Goal: Task Accomplishment & Management: Use online tool/utility

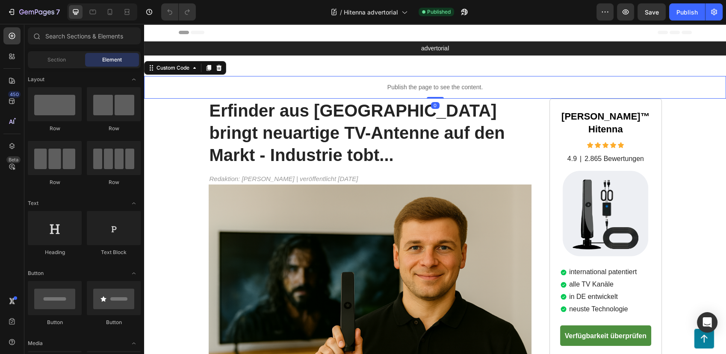
click at [312, 88] on p "Publish the page to see the content." at bounding box center [435, 87] width 582 height 9
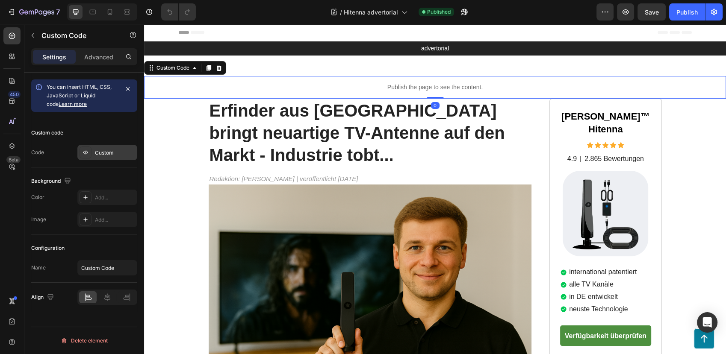
click at [89, 152] on div at bounding box center [86, 153] width 12 height 12
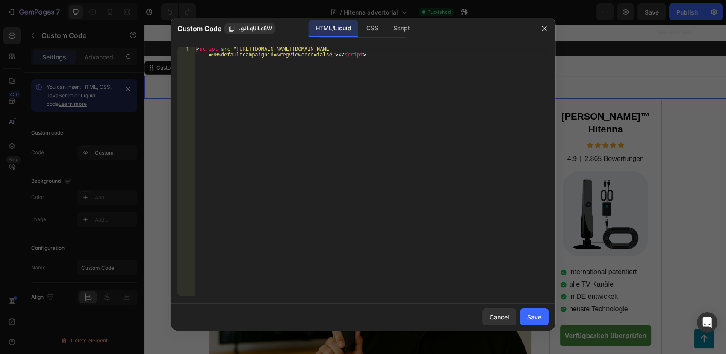
click at [673, 74] on div at bounding box center [363, 177] width 726 height 354
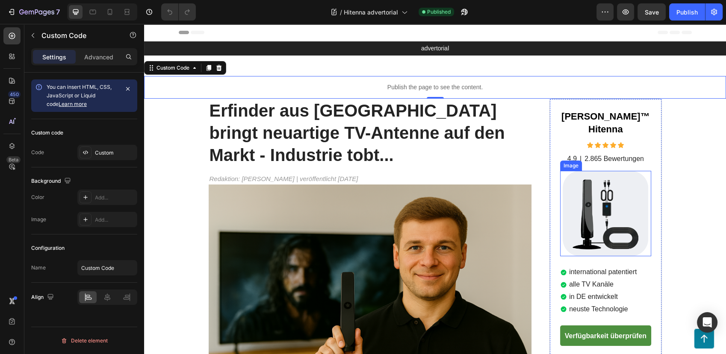
click at [596, 186] on img at bounding box center [606, 214] width 86 height 86
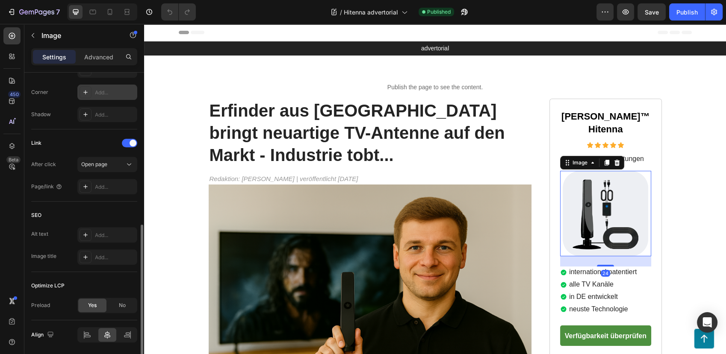
scroll to position [361, 0]
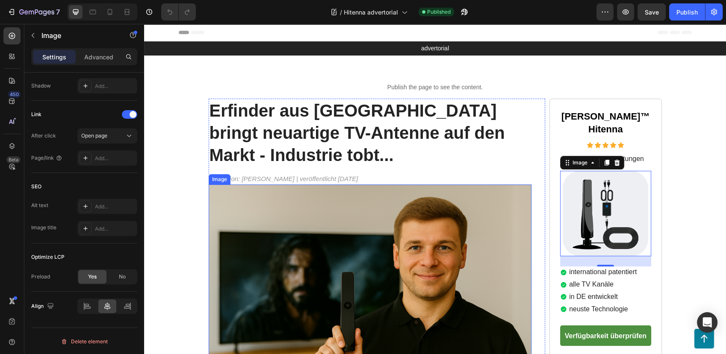
click at [370, 227] on img at bounding box center [370, 293] width 323 height 216
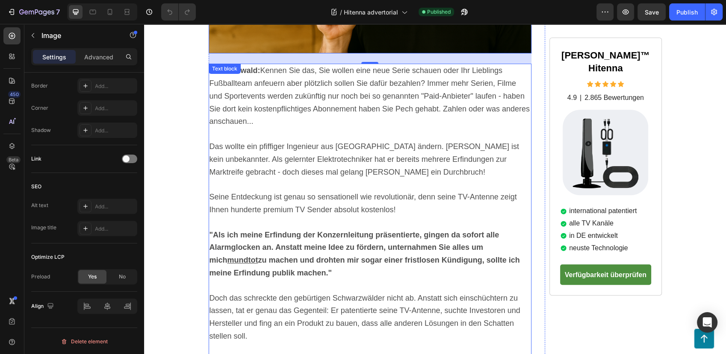
scroll to position [285, 0]
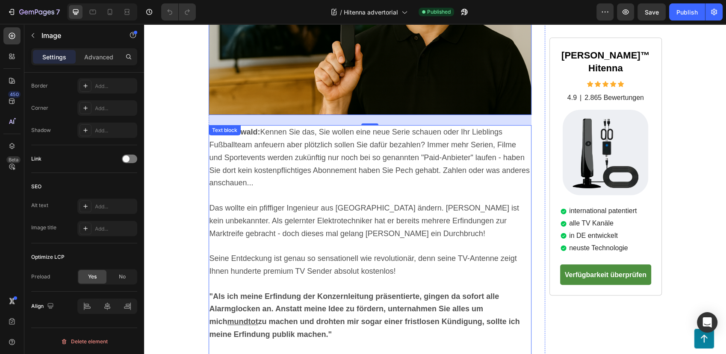
click at [443, 205] on span "Das wollte ein pfiffiger Ingenieur aus [GEOGRAPHIC_DATA] ändern. [PERSON_NAME] …" at bounding box center [365, 221] width 310 height 34
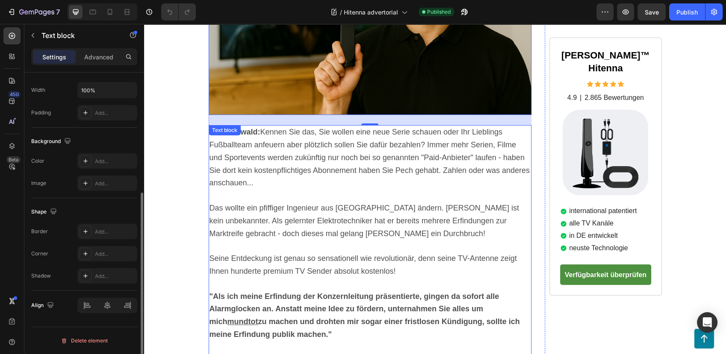
scroll to position [0, 0]
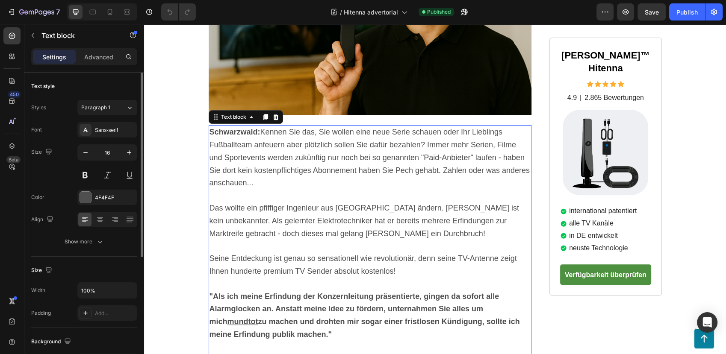
click at [428, 209] on span "Das wollte ein pfiffiger Ingenieur aus [GEOGRAPHIC_DATA] ändern. [PERSON_NAME] …" at bounding box center [365, 221] width 310 height 34
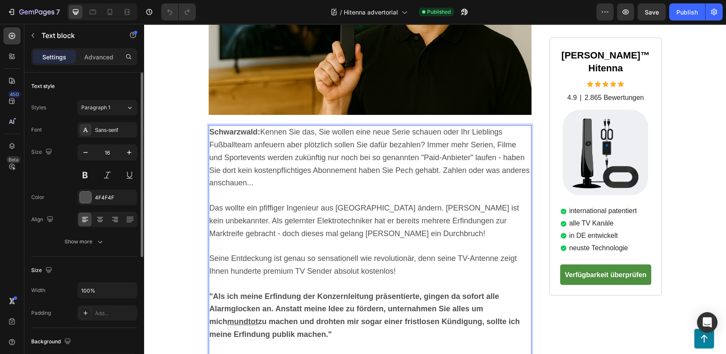
click at [439, 210] on span "Das wollte ein pfiffiger Ingenieur aus [GEOGRAPHIC_DATA] ändern. [PERSON_NAME] …" at bounding box center [365, 221] width 310 height 34
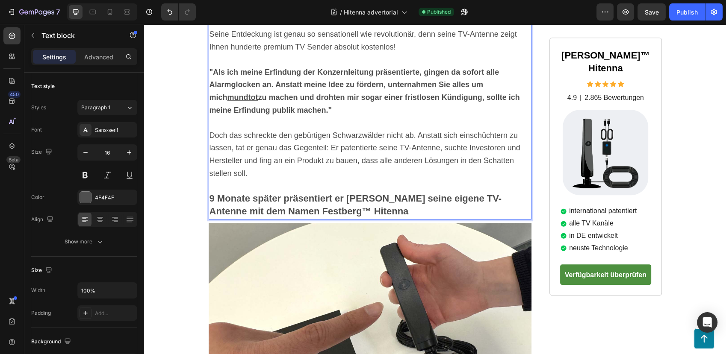
scroll to position [523, 0]
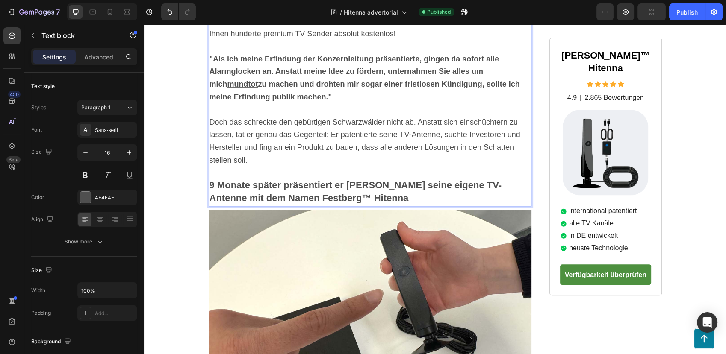
click at [257, 189] on strong "9 Monate später präsentiert er [PERSON_NAME] seine eigene TV-Antenne mit dem Na…" at bounding box center [356, 192] width 292 height 24
click at [254, 196] on strong "9 Monate später präsentiert er [PERSON_NAME] seine eigene TV-Antenne mit dem Na…" at bounding box center [356, 192] width 292 height 24
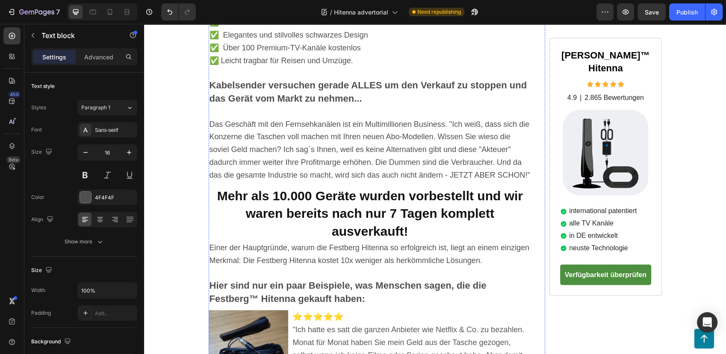
scroll to position [1330, 0]
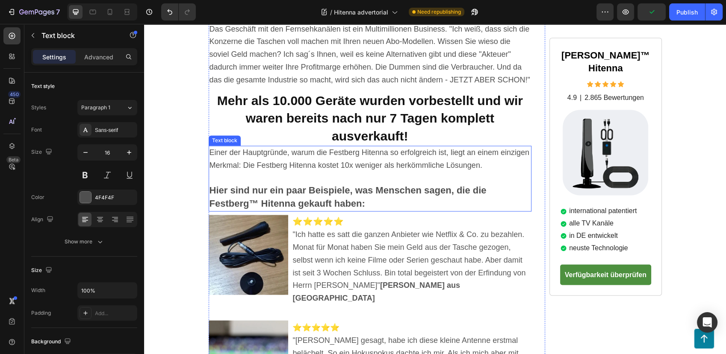
click at [358, 157] on p "Einer der Hauptgründe, warum die Festberg Hitenna so erfolgreich ist, liegt an …" at bounding box center [371, 160] width 322 height 26
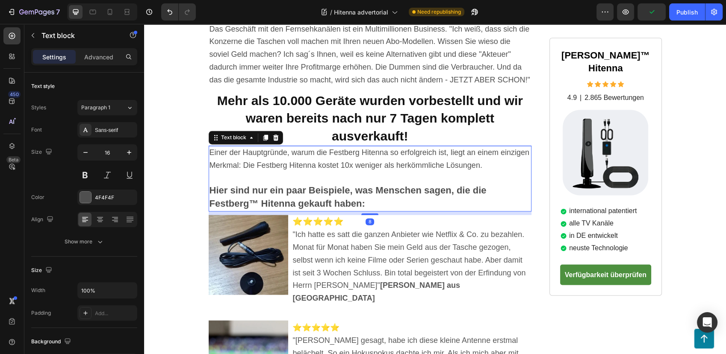
click at [350, 152] on span "Einer der Hauptgründe, warum die Festberg Hitenna so erfolgreich ist, liegt an …" at bounding box center [370, 158] width 320 height 21
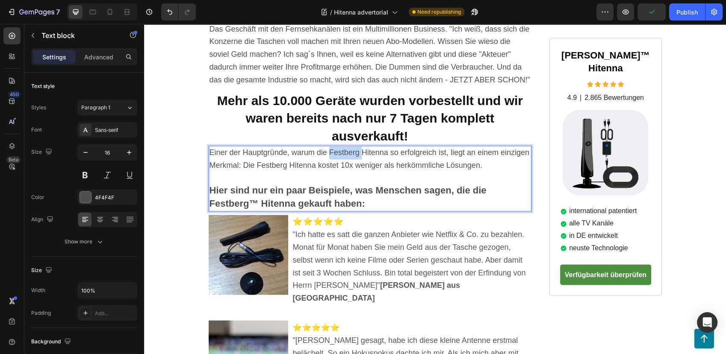
click at [350, 152] on span "Einer der Hauptgründe, warum die Festberg Hitenna so erfolgreich ist, liegt an …" at bounding box center [370, 158] width 320 height 21
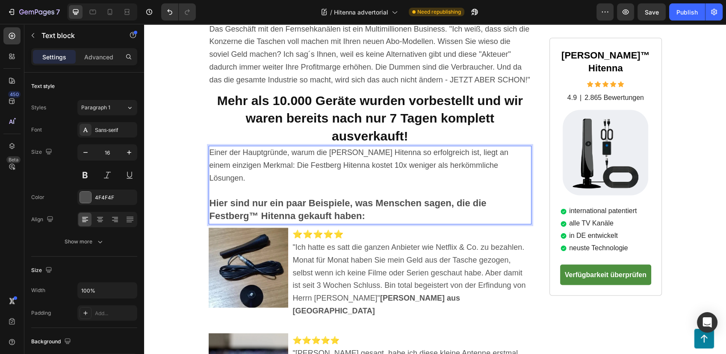
click at [301, 162] on span "Einer der Hauptgründe, warum die [PERSON_NAME] Hitenna so erfolgreich ist, lieg…" at bounding box center [359, 165] width 299 height 34
click at [240, 198] on strong "Hier sind nur ein paar Beispiele, was Menschen sagen, die die Festberg™ Hitenna…" at bounding box center [348, 210] width 277 height 24
click at [233, 198] on strong "Hier sind nur ein paar Beispiele, was Menschen sagen, die die Festberg™ Hitenna…" at bounding box center [348, 210] width 277 height 24
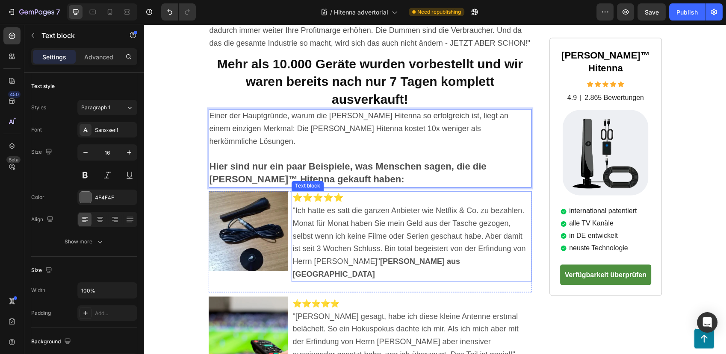
scroll to position [1378, 0]
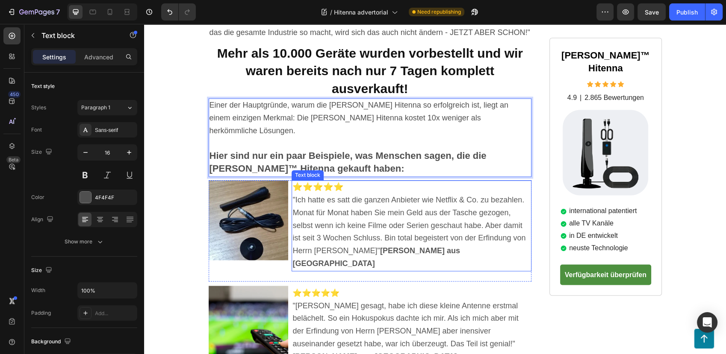
click at [324, 238] on span ""Ich hatte es satt die ganzen Anbieter wie Netflix & Co. zu bezahlen. Monat für…" at bounding box center [408, 232] width 233 height 72
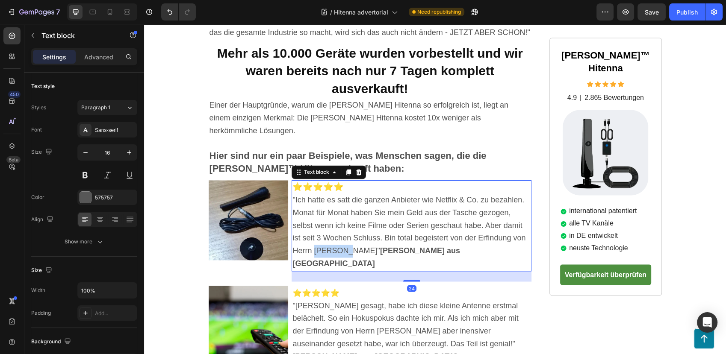
click at [324, 238] on span ""Ich hatte es satt die ganzen Anbieter wie Netflix & Co. zu bezahlen. Monat für…" at bounding box center [408, 232] width 233 height 72
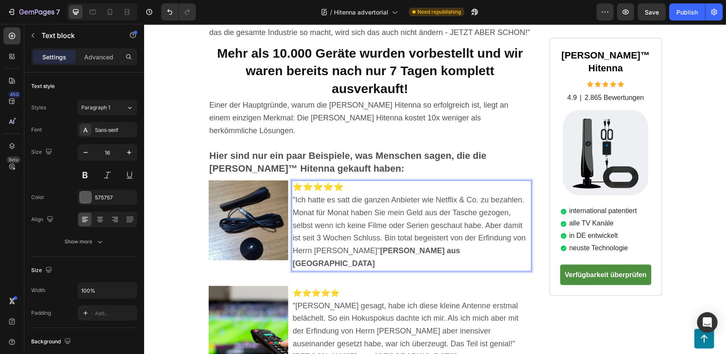
scroll to position [1473, 0]
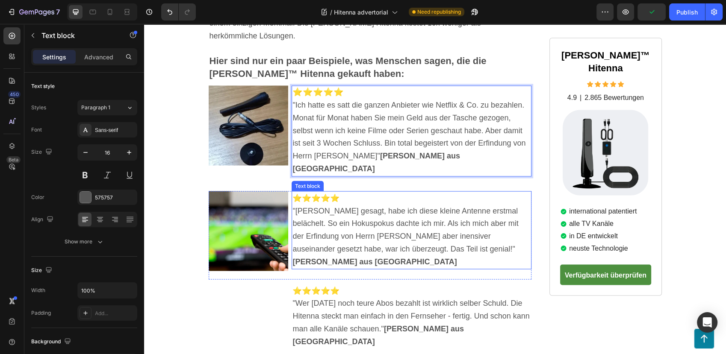
click at [316, 208] on span ""[PERSON_NAME] gesagt, habe ich diese kleine Antenne erstmal belächelt. So ein …" at bounding box center [405, 236] width 226 height 59
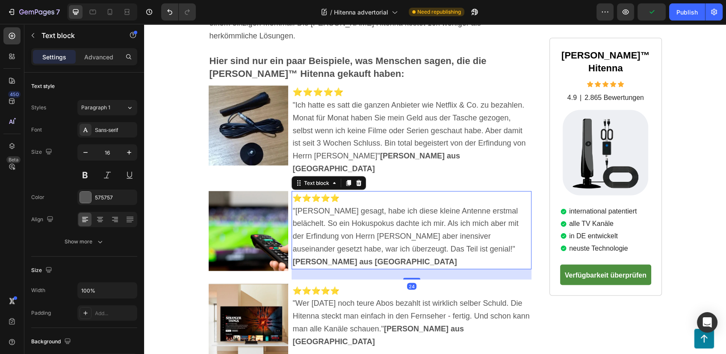
click at [336, 209] on span ""[PERSON_NAME] gesagt, habe ich diese kleine Antenne erstmal belächelt. So ein …" at bounding box center [405, 236] width 226 height 59
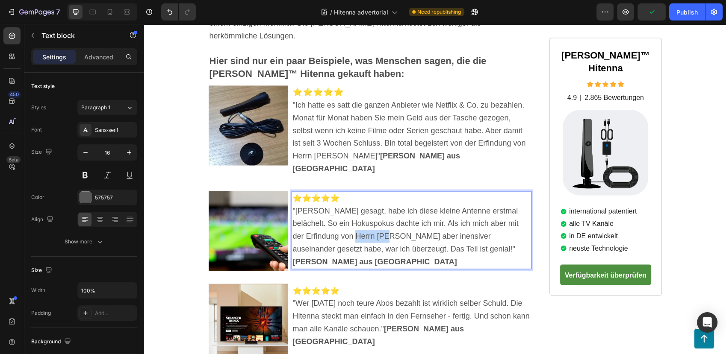
click at [336, 209] on span ""[PERSON_NAME] gesagt, habe ich diese kleine Antenne erstmal belächelt. So ein …" at bounding box center [405, 236] width 226 height 59
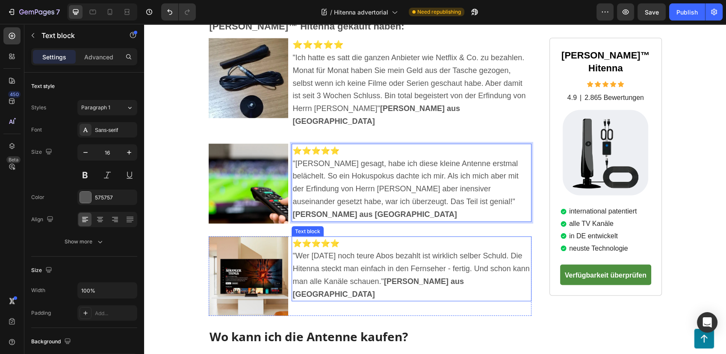
click at [414, 251] on span ""Wer [DATE] noch teure Abos bezahlt ist wirklich selber Schuld. Die Hitenna ste…" at bounding box center [410, 274] width 237 height 47
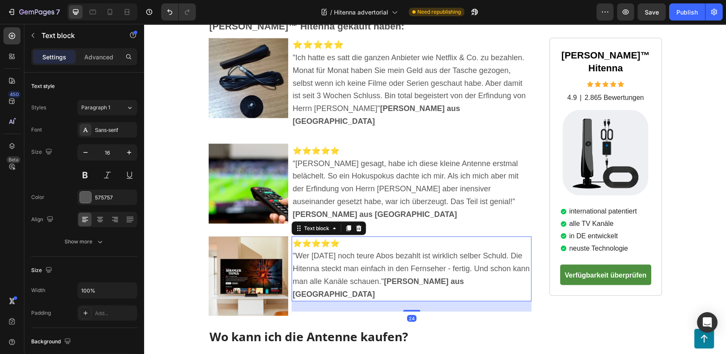
scroll to position [1662, 0]
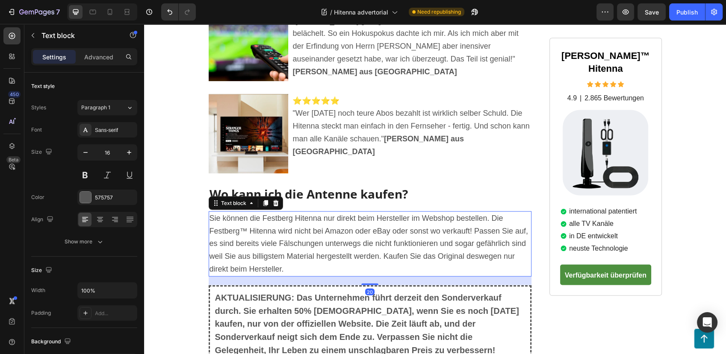
click at [272, 214] on span "Sie können die Festberg Hitenna nur direkt beim Hersteller im Webshop bestellen…" at bounding box center [369, 243] width 319 height 59
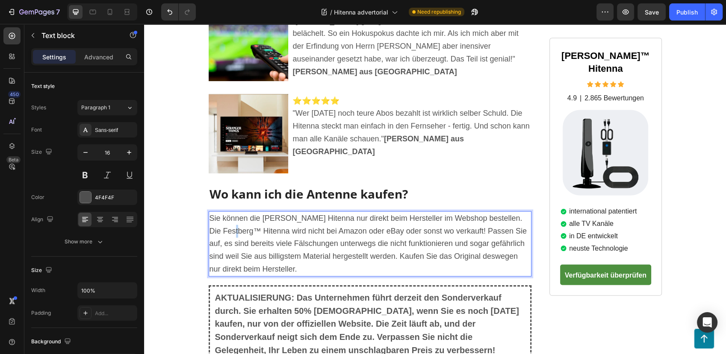
click at [238, 214] on span "Sie können die [PERSON_NAME] Hitenna nur direkt beim Hersteller im Webshop best…" at bounding box center [368, 243] width 317 height 59
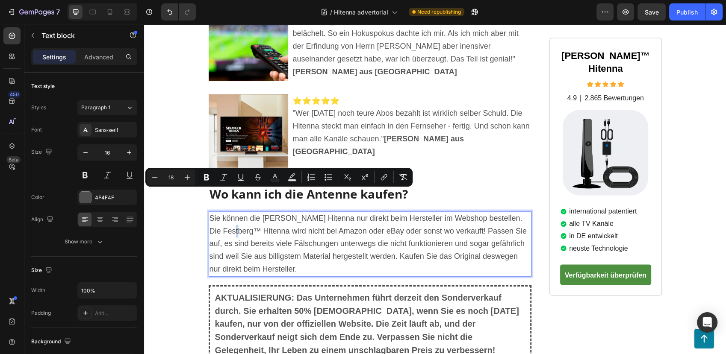
copy span "™"
click at [223, 214] on span "Sie können die [PERSON_NAME] Hitenna nur direkt beim Hersteller im Webshop best…" at bounding box center [368, 243] width 317 height 59
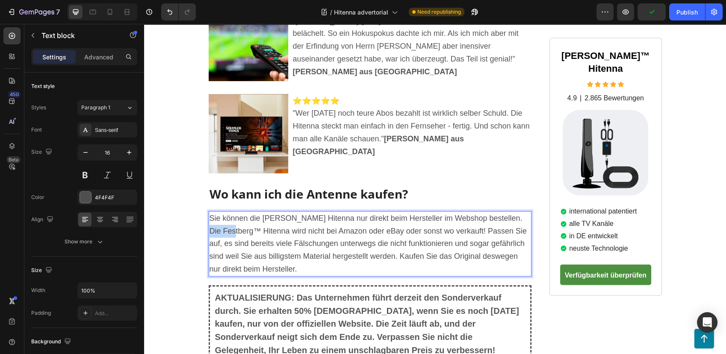
click at [223, 214] on span "Sie können die [PERSON_NAME] Hitenna nur direkt beim Hersteller im Webshop best…" at bounding box center [368, 243] width 317 height 59
click at [294, 214] on span "Sie können die [PERSON_NAME] Hitenna nur direkt beim Hersteller im Webshop best…" at bounding box center [370, 243] width 321 height 59
click at [289, 214] on span "Sie können die [PERSON_NAME] Hitenna nur direkt beim Hersteller im Webshop best…" at bounding box center [370, 243] width 321 height 59
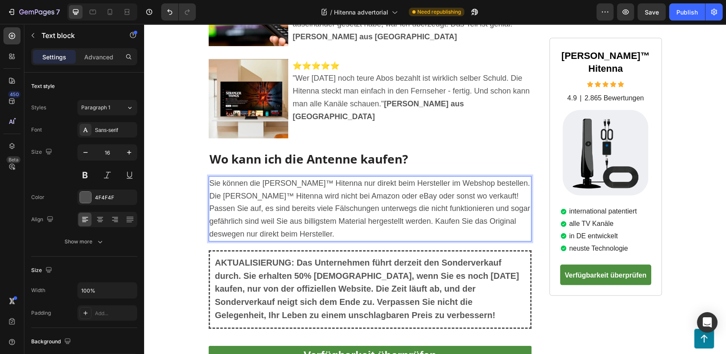
scroll to position [1710, 0]
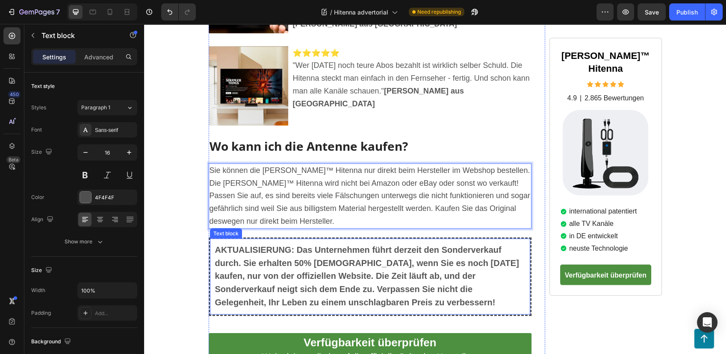
click at [315, 245] on span "AKTUALISIERUNG: Das Unternehmen führt derzeit den Sonderverkauf durch. Sie erha…" at bounding box center [367, 276] width 304 height 62
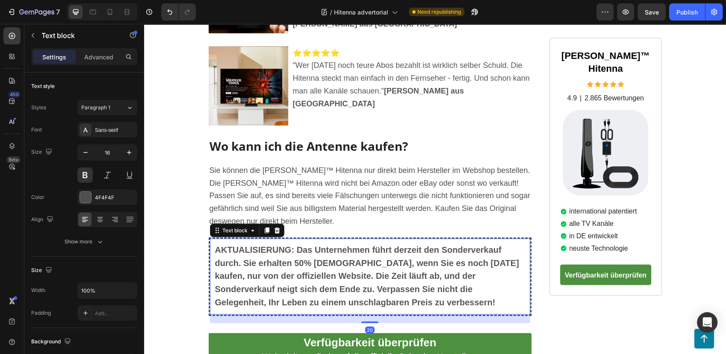
click at [293, 245] on span "AKTUALISIERUNG: Das Unternehmen führt derzeit den Sonderverkauf durch. Sie erha…" at bounding box center [367, 276] width 304 height 62
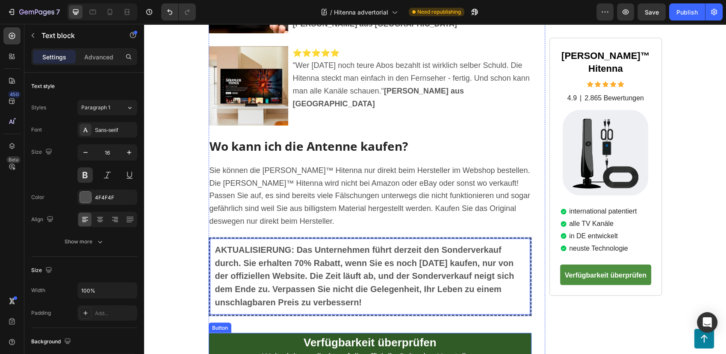
click at [219, 334] on link "Verfügbarkeit überprüfen Weiterleitung direkt auf die offizielle Seite des Hers…" at bounding box center [370, 351] width 323 height 34
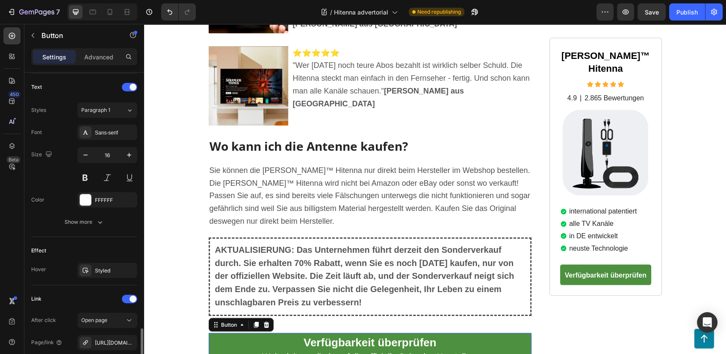
scroll to position [373, 0]
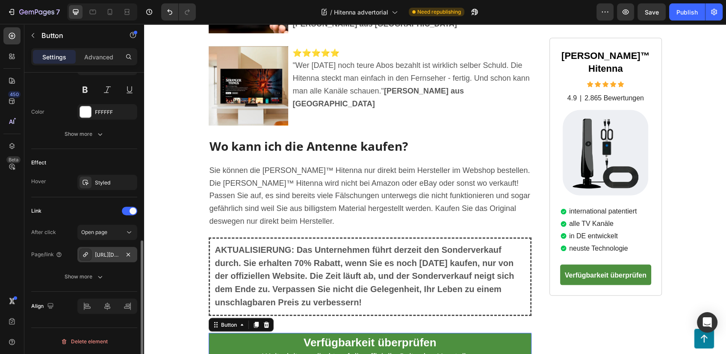
click at [99, 258] on div "[URL][DOMAIN_NAME]" at bounding box center [107, 255] width 25 height 8
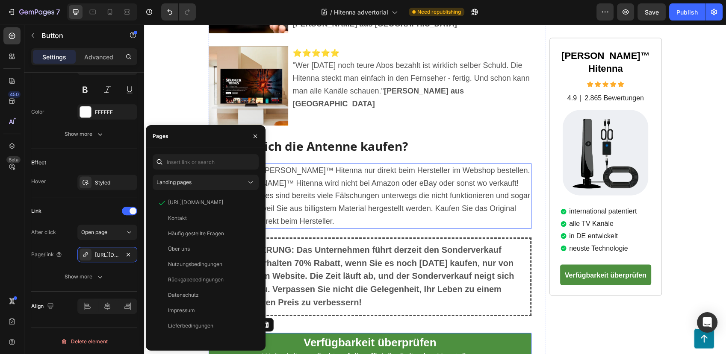
click at [400, 165] on p "Sie können die [PERSON_NAME]™ Hitenna nur direkt beim Hersteller im Webshop bes…" at bounding box center [371, 197] width 322 height 64
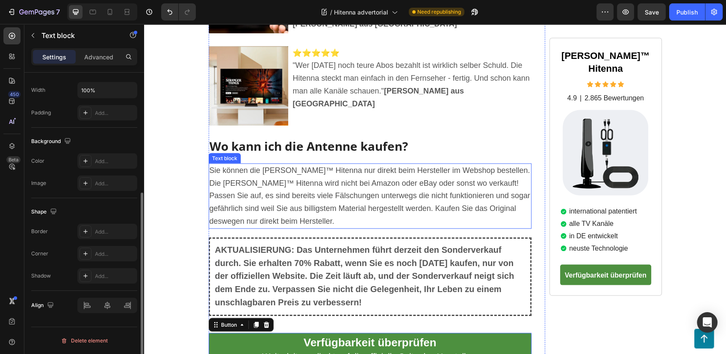
scroll to position [0, 0]
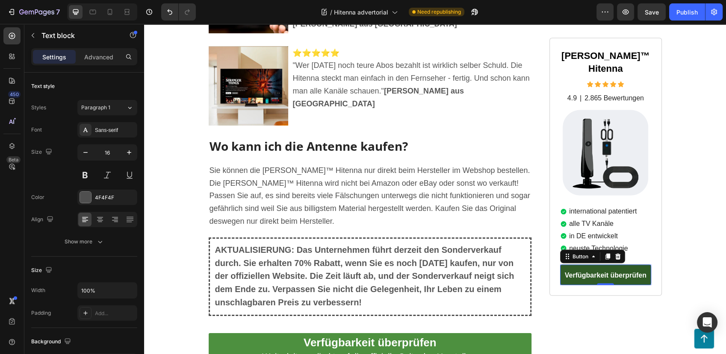
click at [561, 269] on link "Verfügbarkeit überprüfen" at bounding box center [605, 275] width 91 height 21
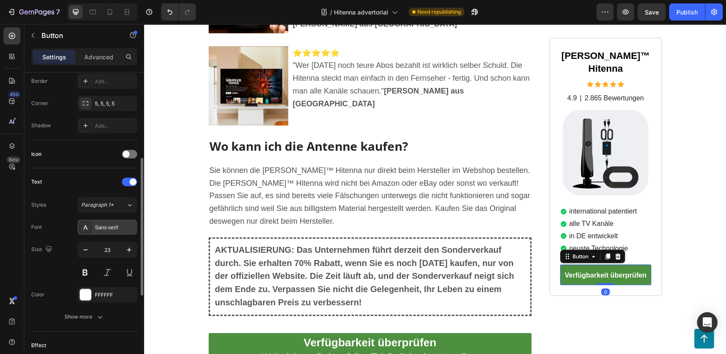
scroll to position [332, 0]
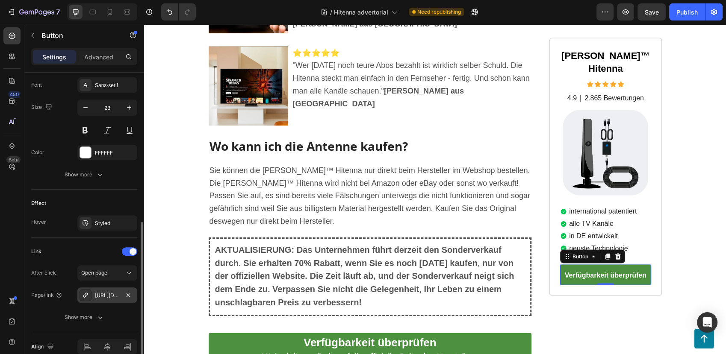
click at [103, 294] on div "[URL][DOMAIN_NAME]" at bounding box center [107, 296] width 25 height 8
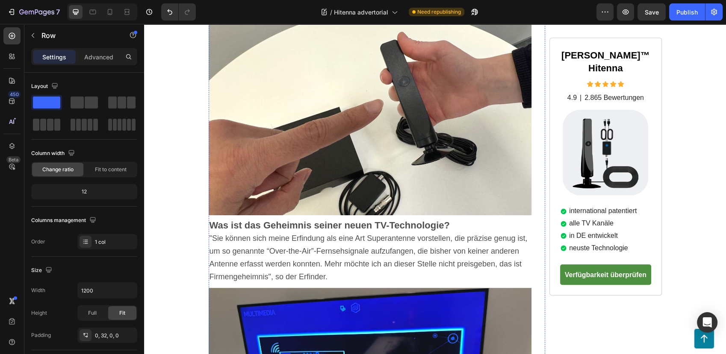
scroll to position [428, 0]
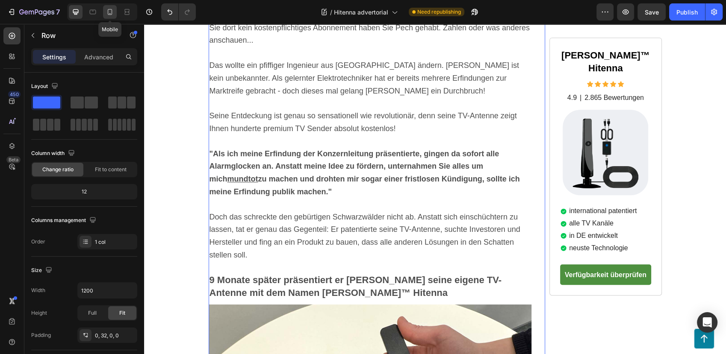
click at [111, 12] on icon at bounding box center [110, 12] width 9 height 9
type input "100%"
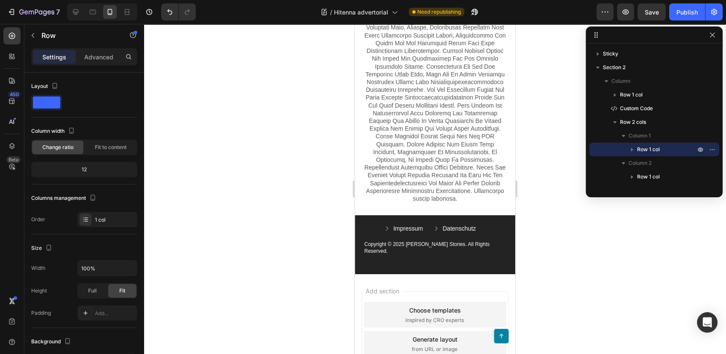
scroll to position [3472, 0]
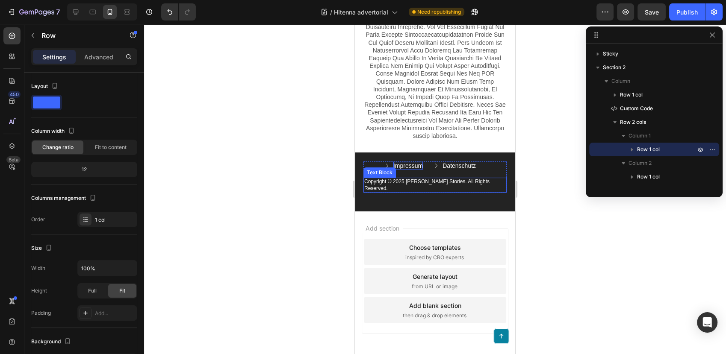
click at [406, 170] on p "Impressum" at bounding box center [408, 166] width 30 height 8
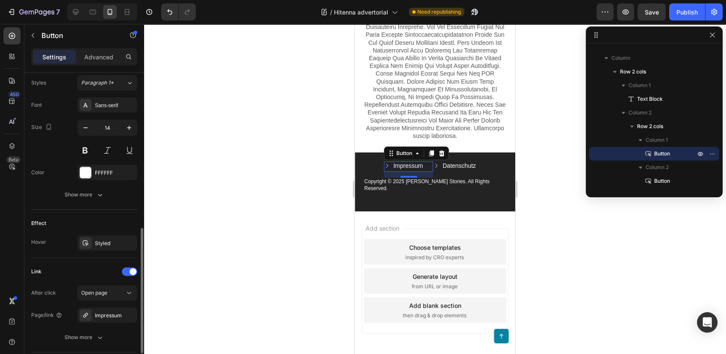
scroll to position [440, 0]
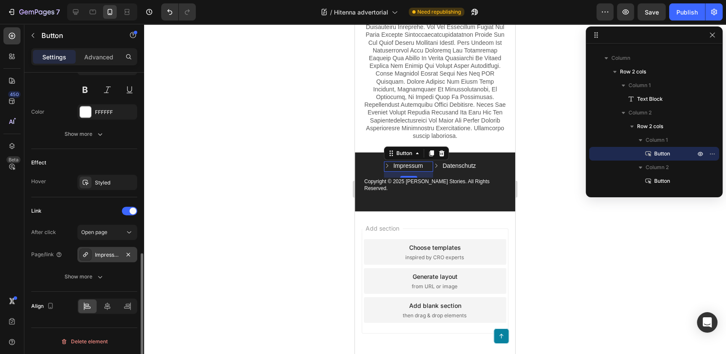
click at [99, 256] on div "Impressum" at bounding box center [107, 255] width 25 height 8
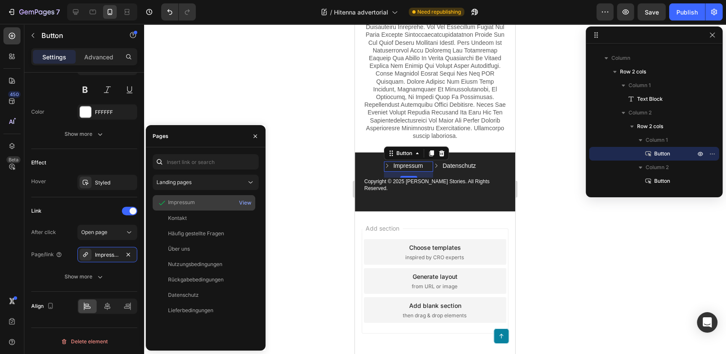
click at [182, 211] on div "Impressum View" at bounding box center [204, 218] width 103 height 15
click at [445, 172] on div "Datenschutz Button" at bounding box center [459, 167] width 53 height 10
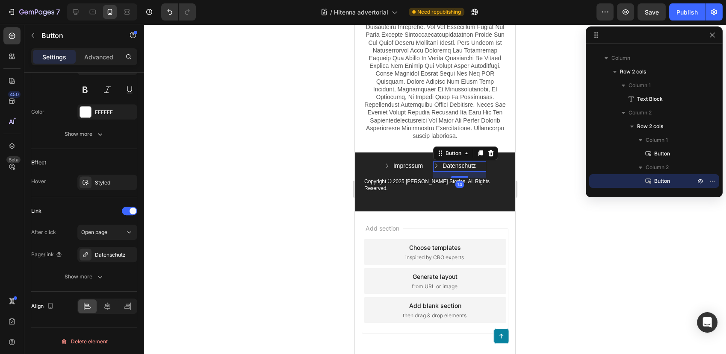
click at [310, 127] on div at bounding box center [435, 189] width 582 height 331
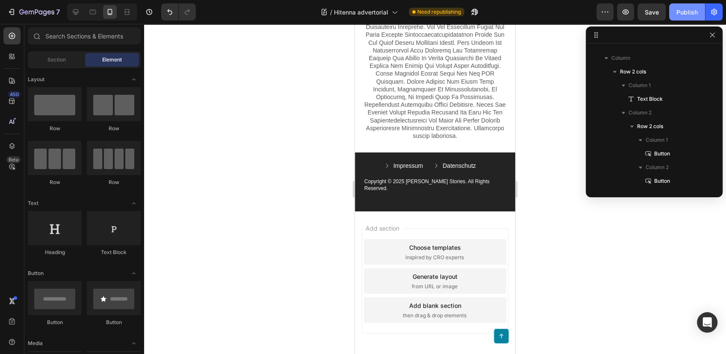
click at [673, 12] on button "Publish" at bounding box center [687, 11] width 36 height 17
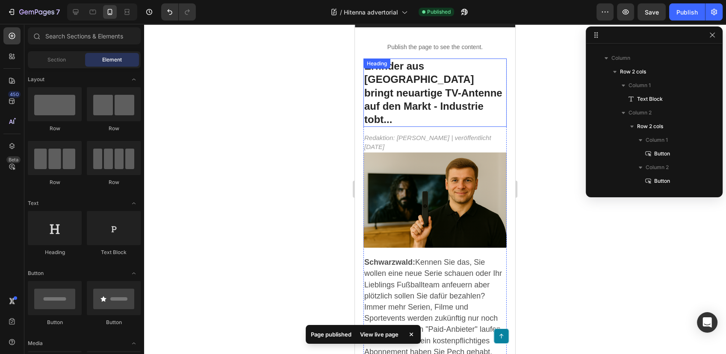
scroll to position [0, 0]
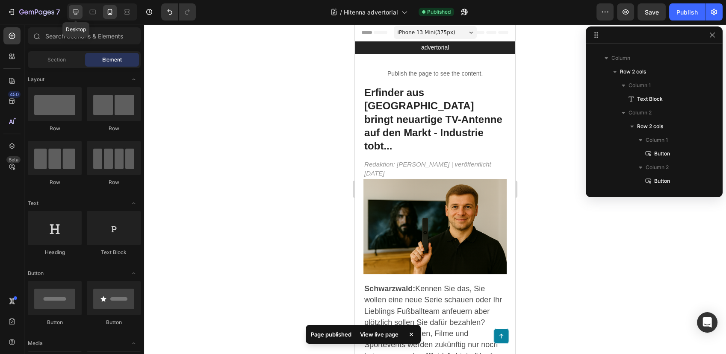
click at [74, 12] on icon at bounding box center [76, 12] width 6 height 6
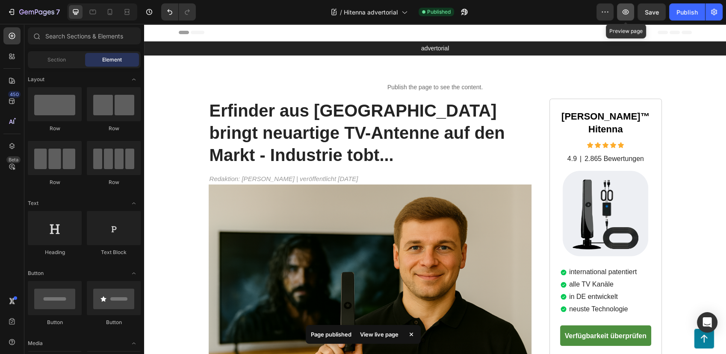
click at [629, 10] on icon "button" at bounding box center [625, 12] width 9 height 9
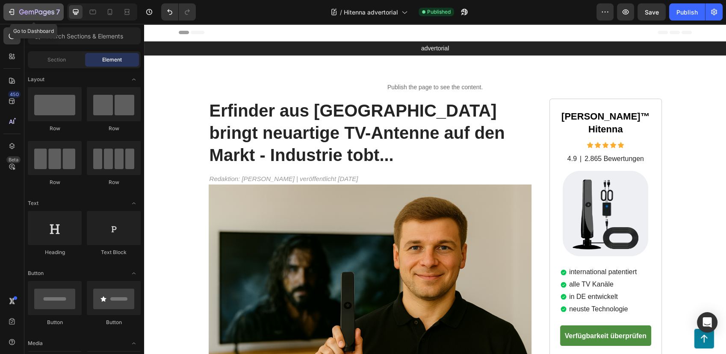
click at [37, 12] on icon "button" at bounding box center [36, 12] width 35 height 7
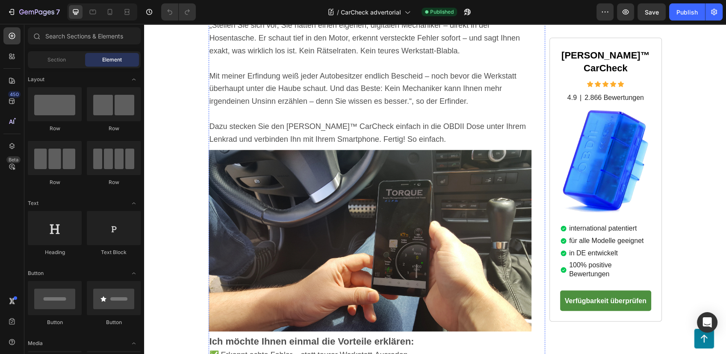
scroll to position [760, 0]
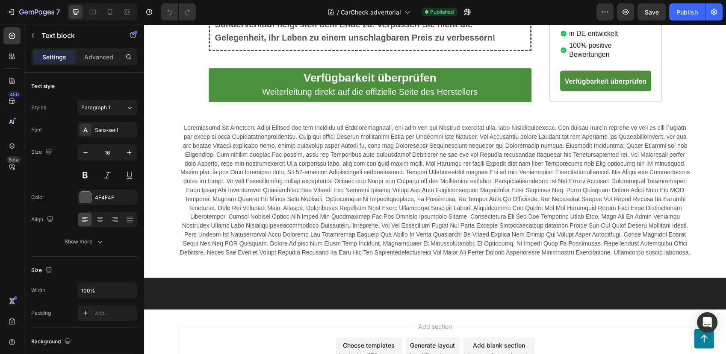
scroll to position [1853, 0]
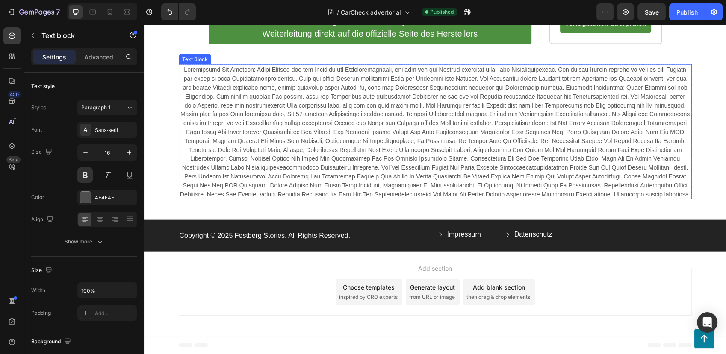
scroll to position [2081, 0]
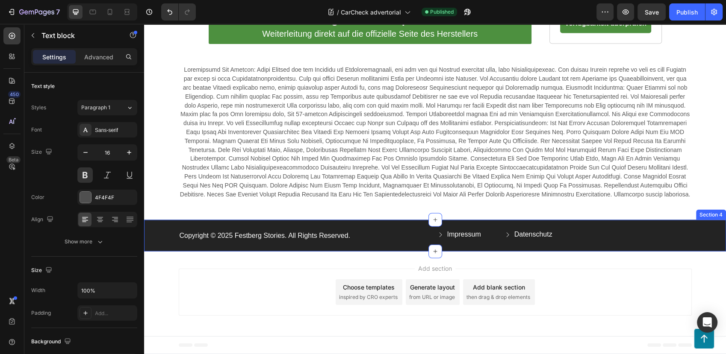
click at [264, 233] on p "Copyright © 2025 Festberg Stories. All Rights Reserved." at bounding box center [306, 236] width 253 height 9
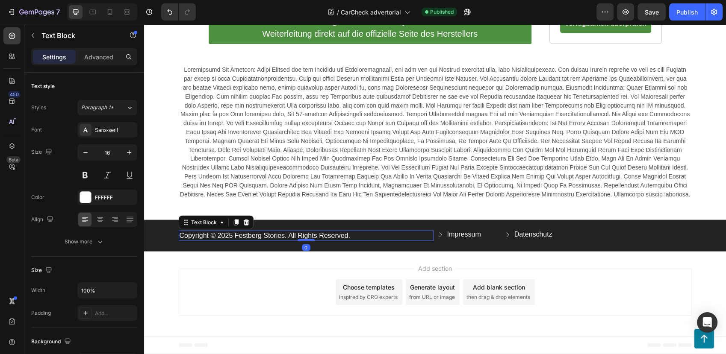
click at [245, 237] on p "Copyright © 2025 Festberg Stories. All Rights Reserved." at bounding box center [306, 236] width 253 height 9
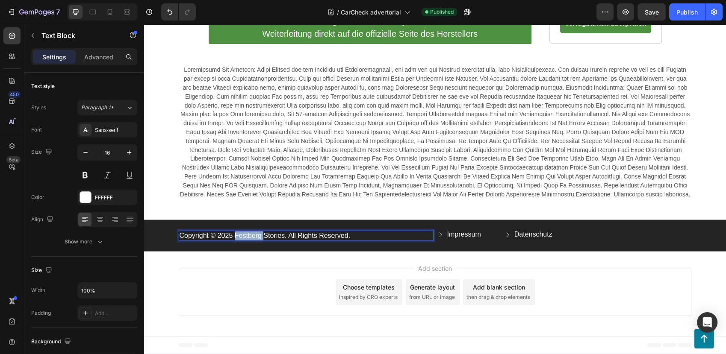
click at [245, 237] on p "Copyright © 2025 Festberg Stories. All Rights Reserved." at bounding box center [306, 236] width 253 height 9
click at [447, 236] on p "Impressum" at bounding box center [464, 234] width 34 height 9
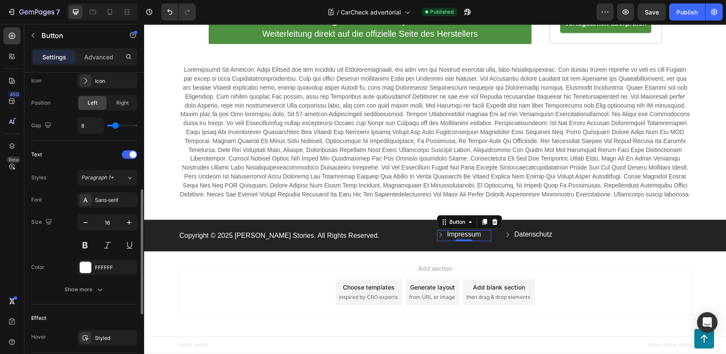
scroll to position [428, 0]
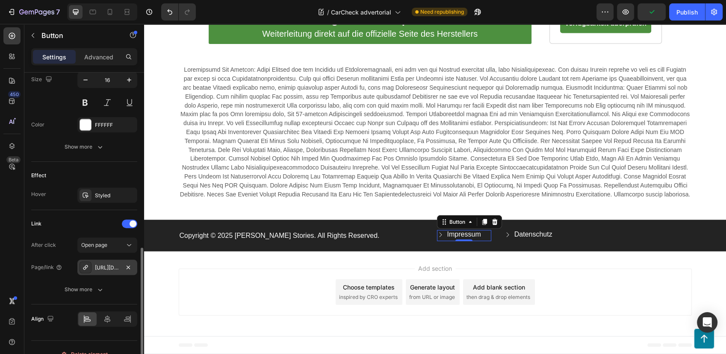
click at [112, 270] on div "https://festberg.com/impressum" at bounding box center [107, 268] width 25 height 8
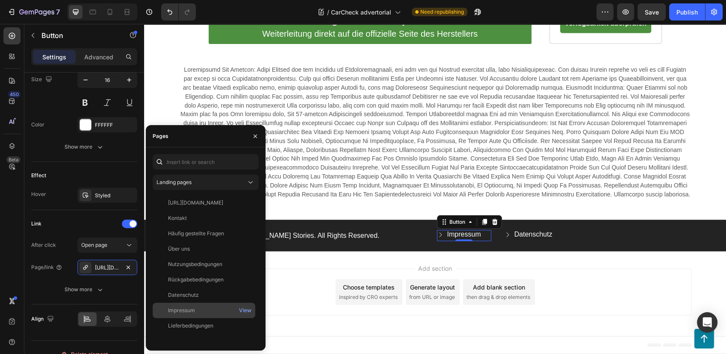
click at [204, 308] on div "Impressum" at bounding box center [204, 311] width 96 height 8
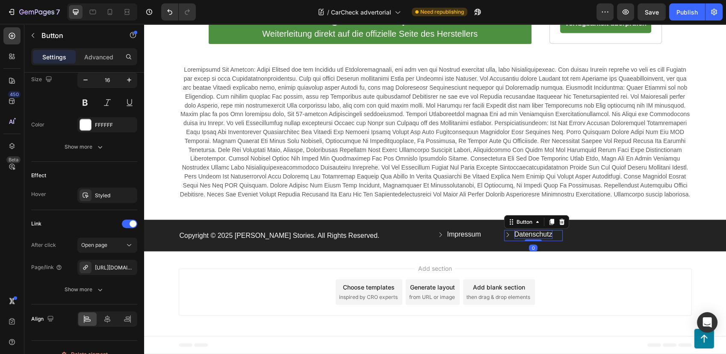
click at [522, 233] on p "Datenschutz" at bounding box center [533, 234] width 38 height 9
click at [103, 270] on div "https://festberg.com/datenschutz" at bounding box center [107, 268] width 25 height 8
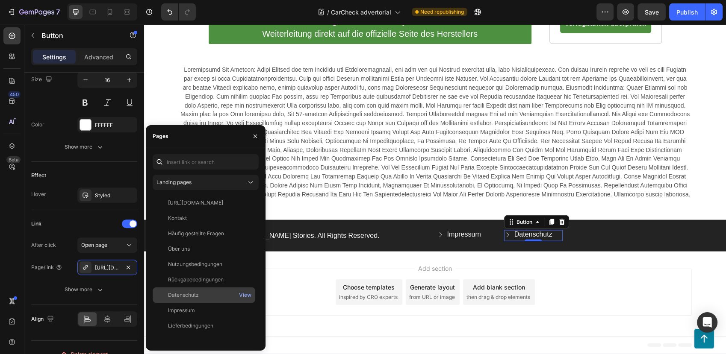
click at [202, 292] on div "Datenschutz" at bounding box center [204, 296] width 96 height 8
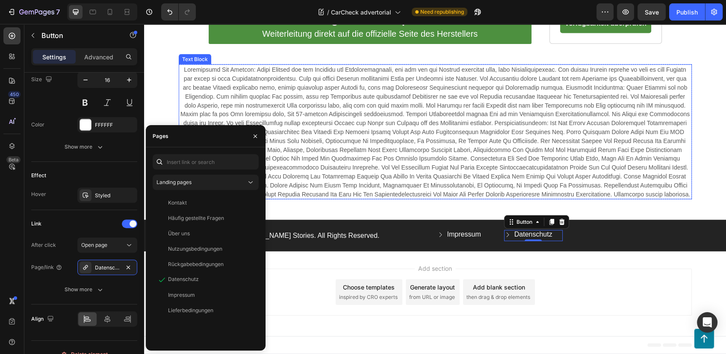
click at [369, 132] on span at bounding box center [435, 131] width 510 height 131
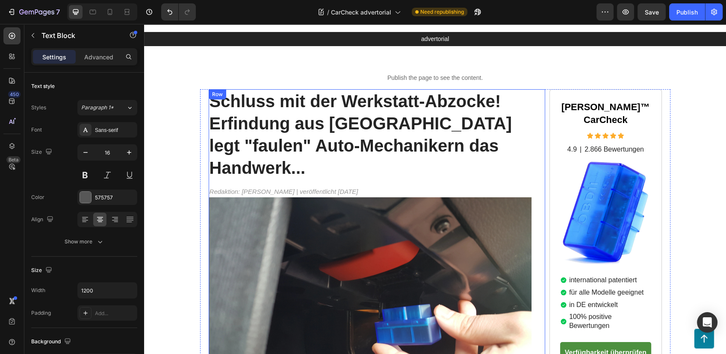
scroll to position [0, 0]
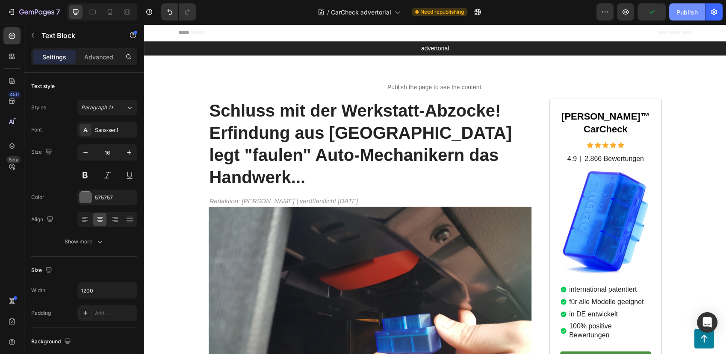
click at [681, 12] on div "Publish" at bounding box center [686, 12] width 21 height 9
click at [680, 6] on button "Publish" at bounding box center [687, 11] width 36 height 17
click at [16, 9] on div "7" at bounding box center [33, 12] width 53 height 10
